Goal: Navigation & Orientation: Find specific page/section

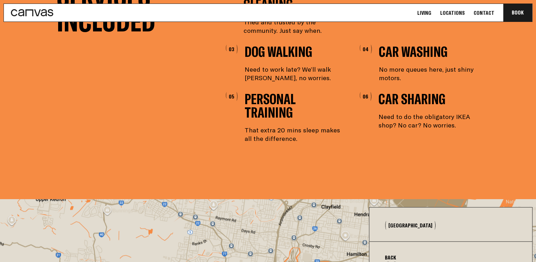
click at [402, 123] on p "Need to do the obligatory IKEA shop? No car? No worries." at bounding box center [429, 120] width 101 height 17
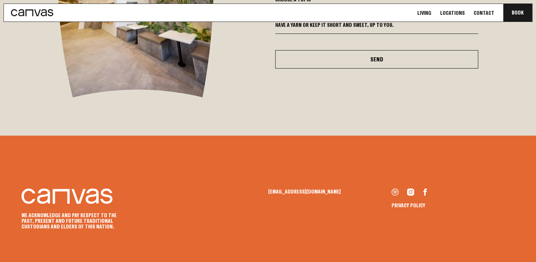
click at [433, 10] on link "Living" at bounding box center [424, 12] width 18 height 7
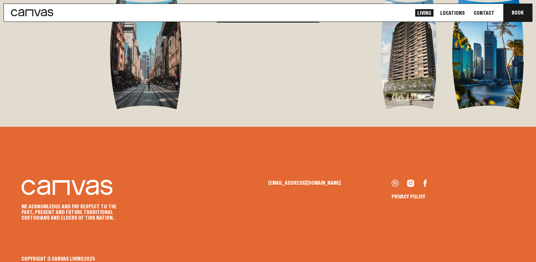
click at [280, 23] on link "See Locations" at bounding box center [267, 14] width 103 height 18
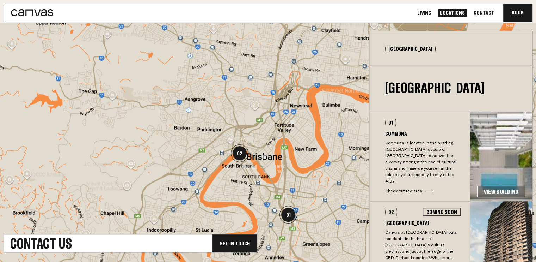
click at [406, 49] on button "[GEOGRAPHIC_DATA]" at bounding box center [410, 48] width 50 height 9
click at [394, 48] on button "[GEOGRAPHIC_DATA]" at bounding box center [410, 48] width 50 height 9
click at [410, 86] on div "Back [GEOGRAPHIC_DATA]" at bounding box center [435, 88] width 100 height 22
click at [417, 49] on div "[GEOGRAPHIC_DATA]" at bounding box center [450, 48] width 163 height 34
click at [389, 45] on button "[GEOGRAPHIC_DATA]" at bounding box center [410, 48] width 50 height 9
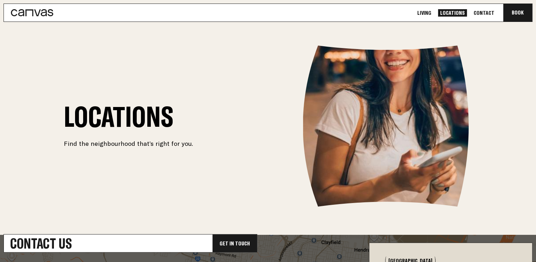
click at [433, 14] on link "Living" at bounding box center [424, 12] width 18 height 7
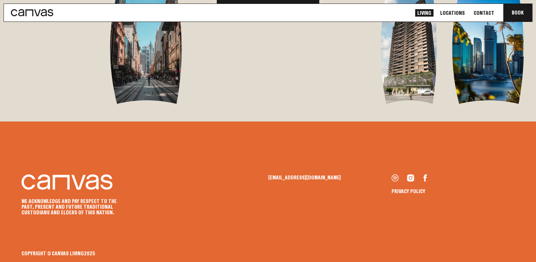
click at [300, 18] on link "See Locations" at bounding box center [267, 8] width 103 height 18
